Goal: Task Accomplishment & Management: Manage account settings

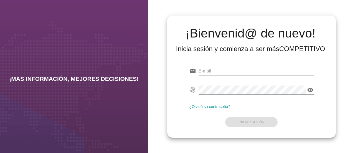
click at [232, 76] on div at bounding box center [256, 74] width 115 height 14
click at [232, 71] on input "email" at bounding box center [256, 71] width 115 height 9
click at [245, 69] on input "email" at bounding box center [256, 71] width 115 height 9
type input "[EMAIL_ADDRESS][PERSON_NAME][DOMAIN_NAME]"
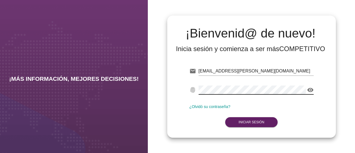
click at [182, 89] on div "email [PERSON_NAME][EMAIL_ADDRESS][PERSON_NAME][DOMAIN_NAME] fingerprint visibi…" at bounding box center [252, 95] width 160 height 75
click at [310, 91] on icon "visibility" at bounding box center [310, 90] width 7 height 7
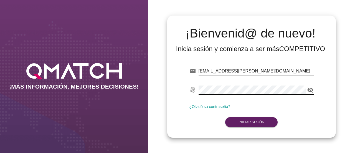
click at [310, 91] on icon "visibility_off" at bounding box center [310, 90] width 7 height 7
click at [176, 88] on div "email [PERSON_NAME][EMAIL_ADDRESS][PERSON_NAME][DOMAIN_NAME] fingerprint visibi…" at bounding box center [252, 95] width 160 height 75
click at [194, 91] on div "fingerprint visibility" at bounding box center [251, 91] width 124 height 18
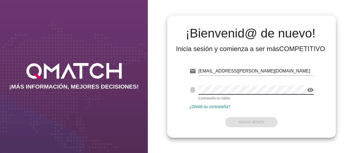
click at [270, 78] on div at bounding box center [256, 79] width 115 height 3
